Goal: Task Accomplishment & Management: Manage account settings

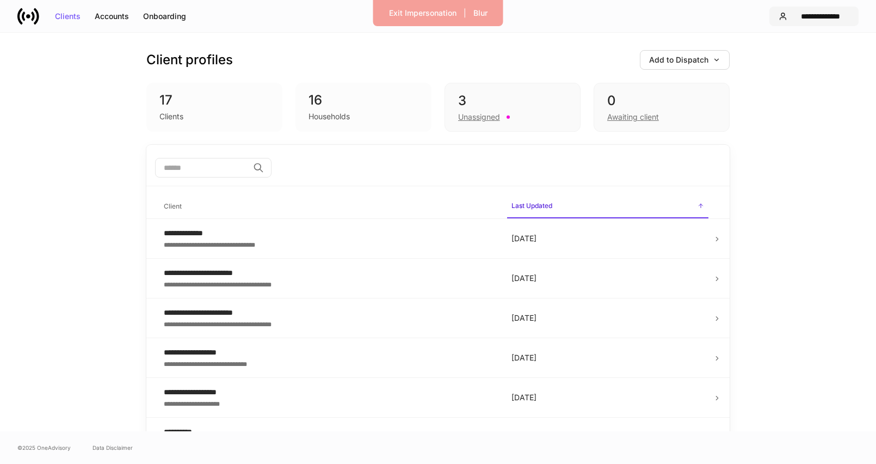
click at [836, 17] on div "**********" at bounding box center [821, 17] width 58 height 8
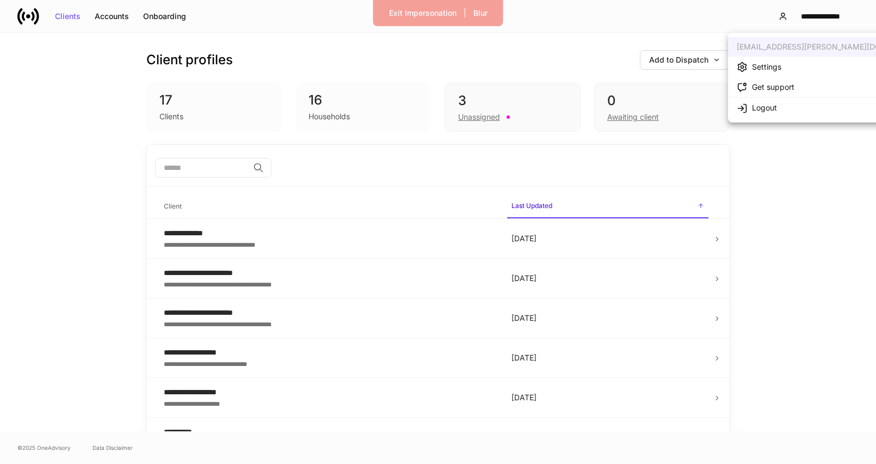
click at [779, 65] on div "Settings" at bounding box center [766, 67] width 29 height 11
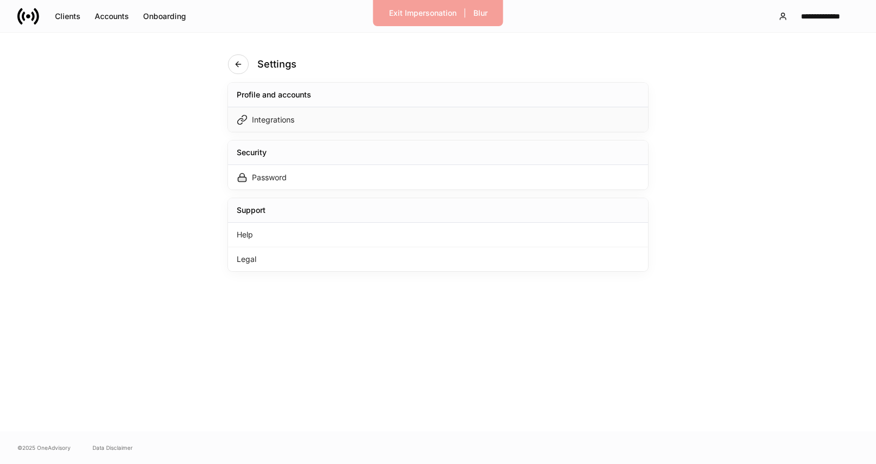
click at [419, 126] on div "Integrations" at bounding box center [438, 119] width 420 height 24
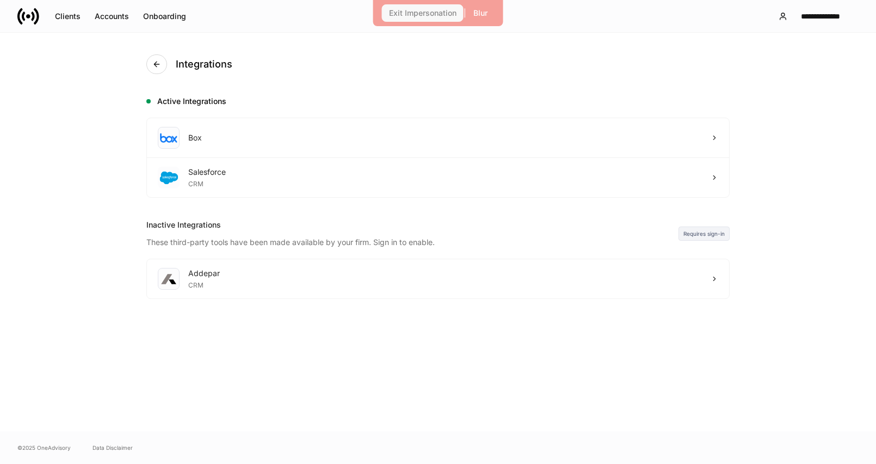
click at [409, 15] on div "Exit Impersonation" at bounding box center [422, 13] width 67 height 8
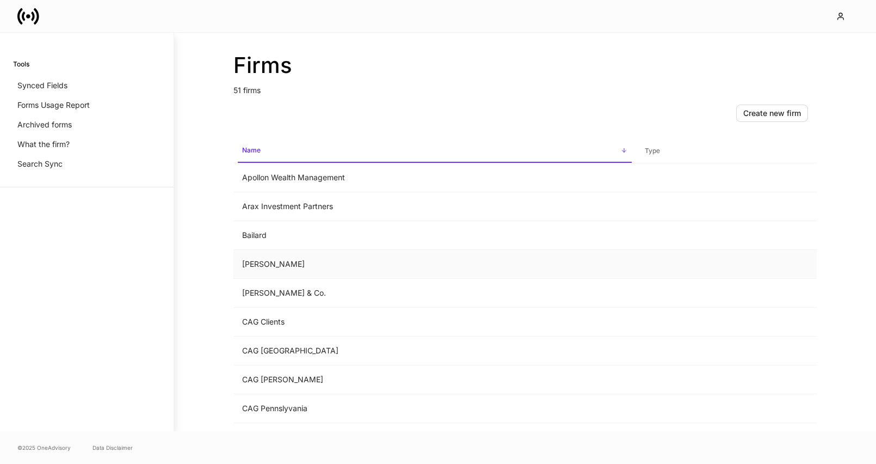
click at [444, 266] on td "[PERSON_NAME]" at bounding box center [435, 264] width 403 height 29
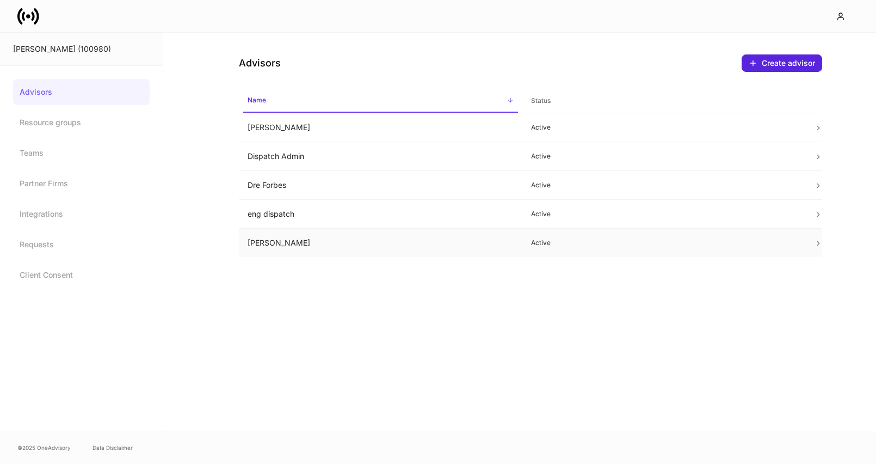
click at [553, 242] on p "Active" at bounding box center [664, 242] width 266 height 9
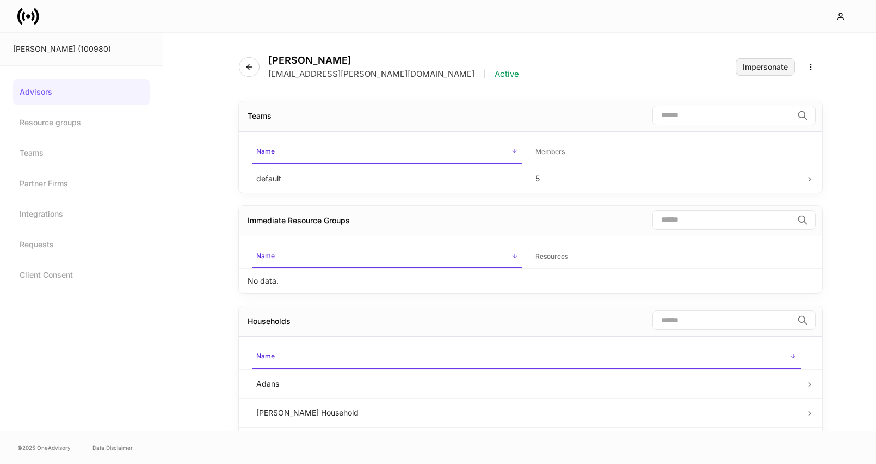
click at [766, 66] on div "Impersonate" at bounding box center [765, 67] width 45 height 8
